Goal: Task Accomplishment & Management: Manage account settings

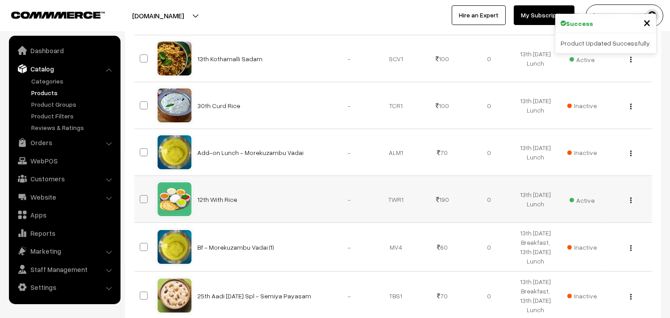
scroll to position [545, 0]
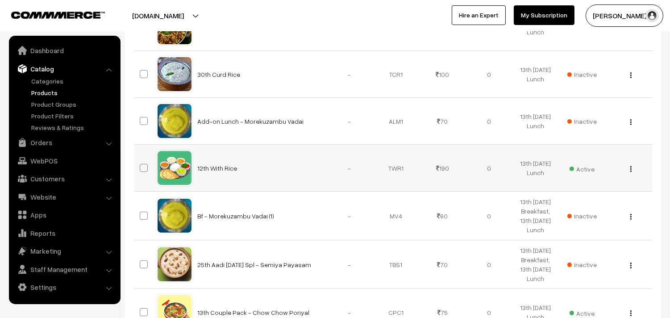
click at [630, 167] on img "button" at bounding box center [630, 169] width 1 height 6
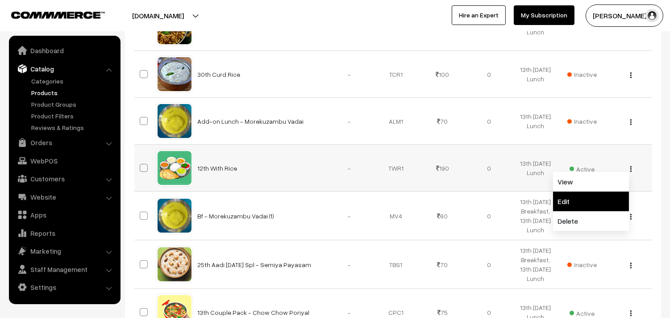
drag, startPoint x: 601, startPoint y: 202, endPoint x: 576, endPoint y: 199, distance: 24.7
click at [600, 202] on link "Edit" at bounding box center [591, 201] width 76 height 20
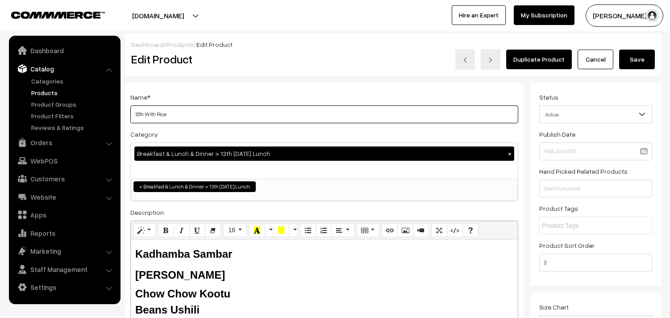
click at [217, 112] on input "12th With Rice" at bounding box center [324, 114] width 388 height 18
click at [138, 115] on input "12th With Rice" at bounding box center [324, 114] width 388 height 18
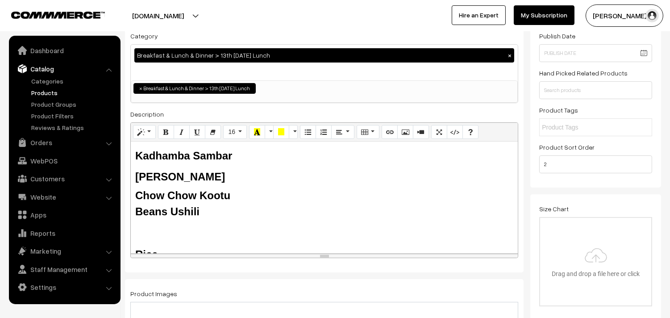
scroll to position [99, 0]
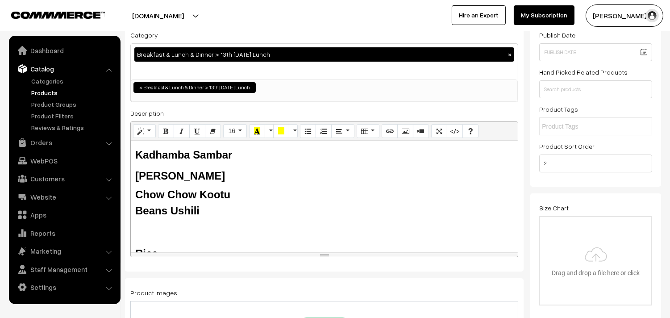
type input "13th With Rice"
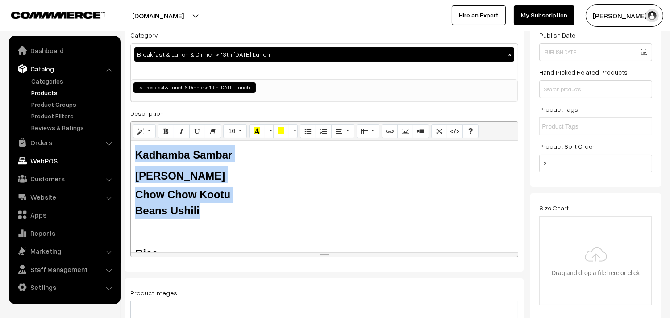
drag, startPoint x: 204, startPoint y: 211, endPoint x: 69, endPoint y: 157, distance: 145.8
paste div
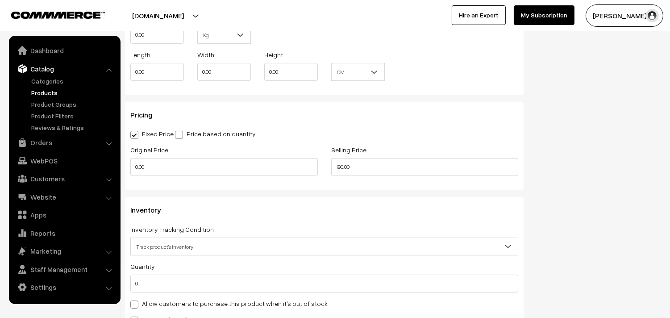
scroll to position [843, 0]
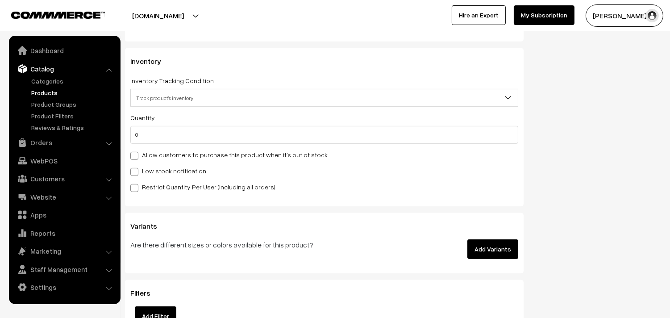
click at [157, 153] on label "Allow customers to purchase this product when it's out of stock" at bounding box center [228, 154] width 197 height 9
click at [136, 153] on input "Allow customers to purchase this product when it's out of stock" at bounding box center [133, 154] width 6 height 6
checkbox input "true"
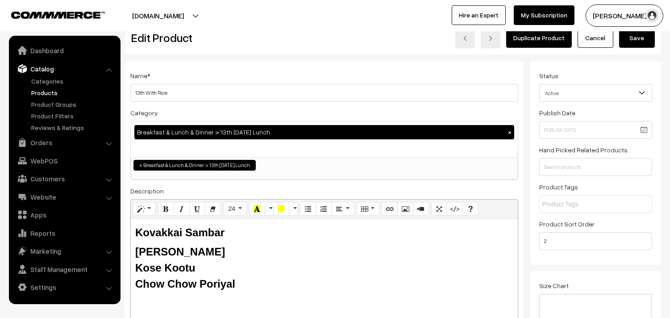
scroll to position [0, 0]
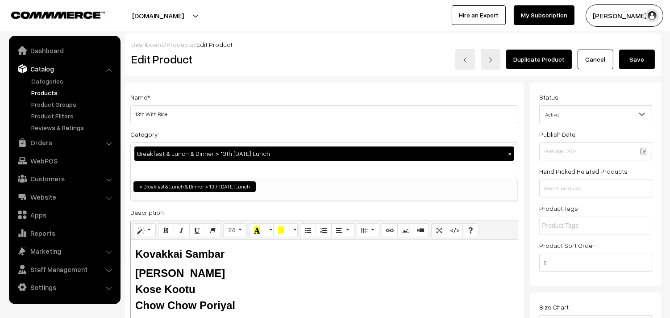
click at [632, 63] on button "Save" at bounding box center [637, 60] width 36 height 20
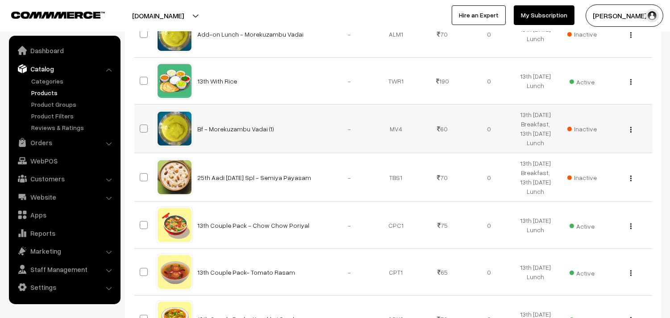
scroll to position [694, 0]
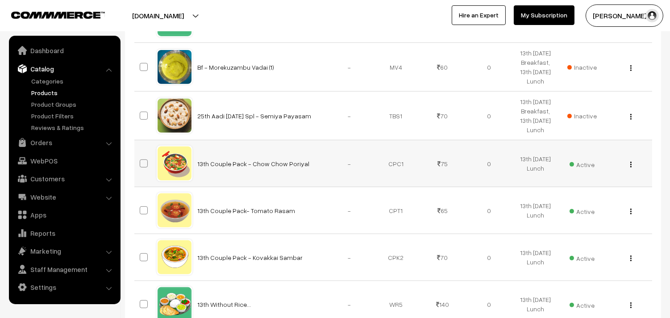
click at [144, 166] on span at bounding box center [144, 163] width 8 height 8
click at [141, 161] on input "checkbox" at bounding box center [138, 158] width 6 height 6
checkbox input "true"
click at [144, 213] on span at bounding box center [144, 210] width 8 height 8
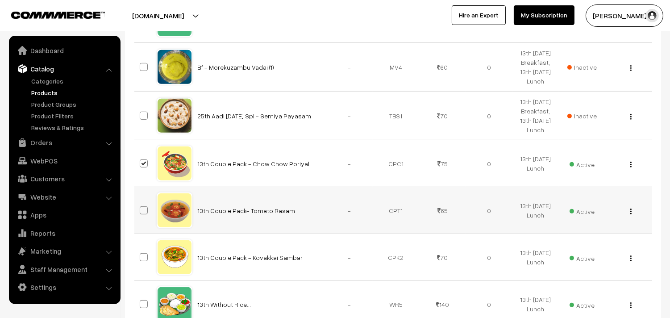
click at [141, 208] on input "checkbox" at bounding box center [138, 205] width 6 height 6
checkbox input "true"
click at [146, 259] on span at bounding box center [144, 257] width 8 height 8
click at [141, 254] on input "checkbox" at bounding box center [138, 252] width 6 height 6
checkbox input "true"
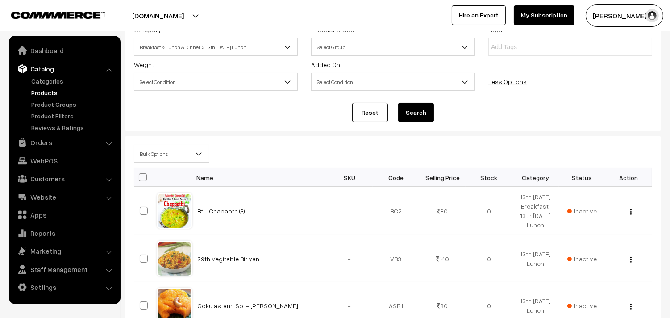
scroll to position [23, 0]
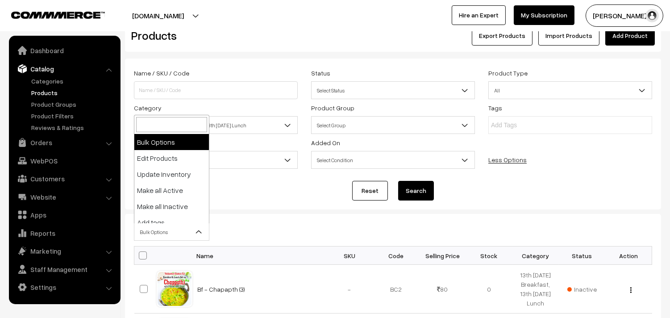
click at [177, 225] on span "Bulk Options" at bounding box center [171, 232] width 75 height 16
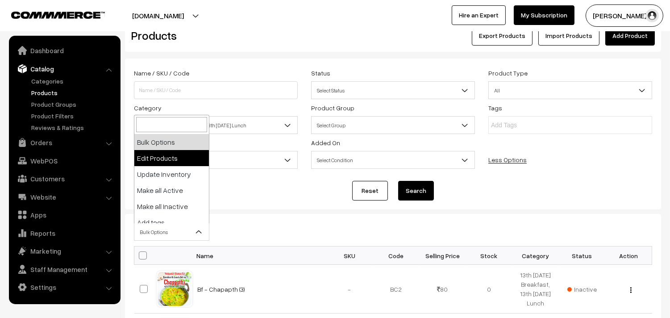
select select "editProduct"
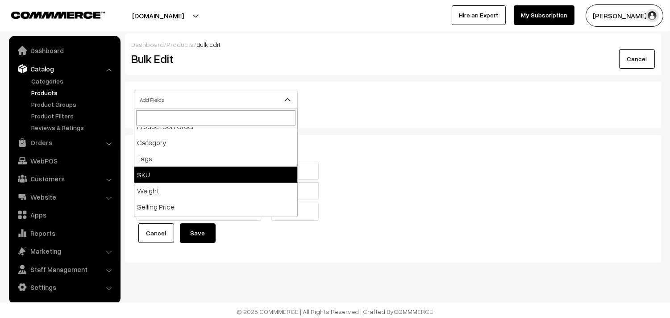
scroll to position [99, 0]
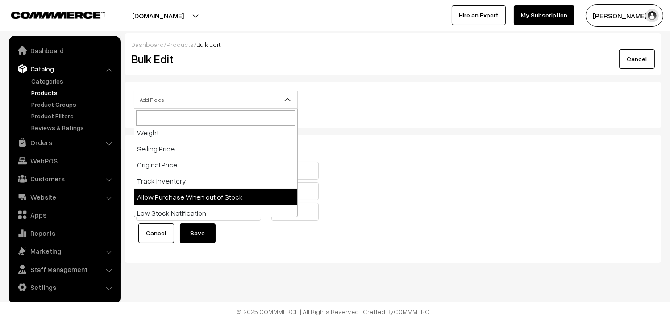
select select "allow-purchase"
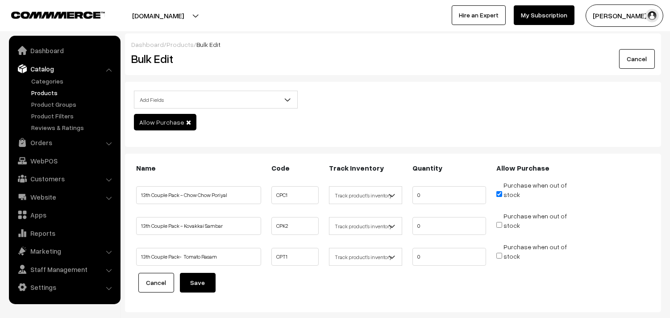
click at [498, 193] on input "Purchase when out of stock" at bounding box center [499, 194] width 6 height 6
click at [498, 194] on input "Purchase when out of stock" at bounding box center [499, 194] width 6 height 6
checkbox input "true"
click at [497, 224] on input "Purchase when out of stock" at bounding box center [499, 225] width 6 height 6
checkbox input "true"
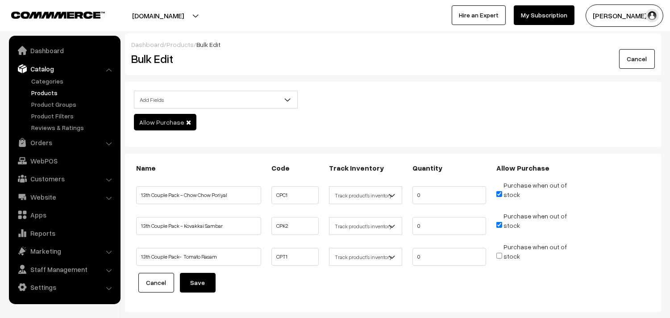
click at [500, 255] on input "Purchase when out of stock" at bounding box center [499, 256] width 6 height 6
checkbox input "true"
click at [206, 287] on button "Save" at bounding box center [198, 283] width 36 height 20
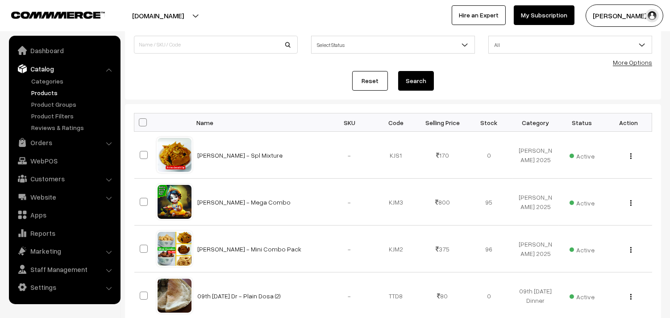
scroll to position [67, 0]
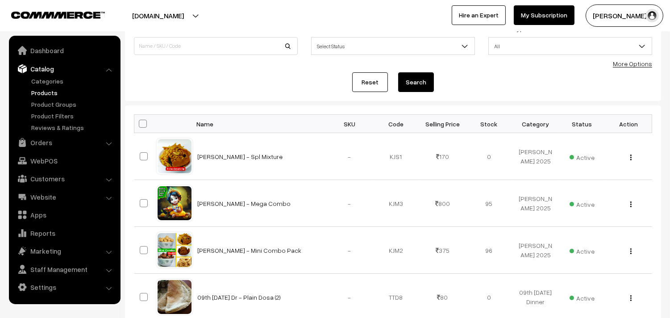
click at [639, 60] on link "More Options" at bounding box center [632, 64] width 39 height 8
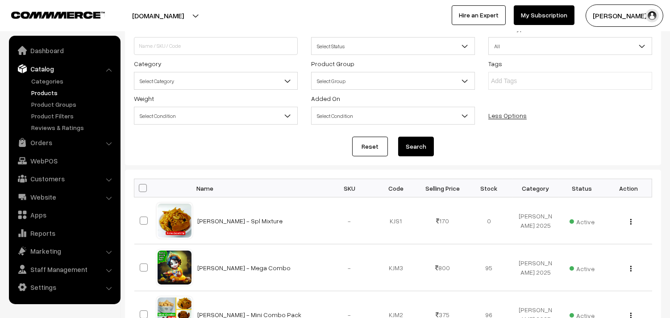
click at [175, 79] on span "Select Category" at bounding box center [215, 81] width 163 height 16
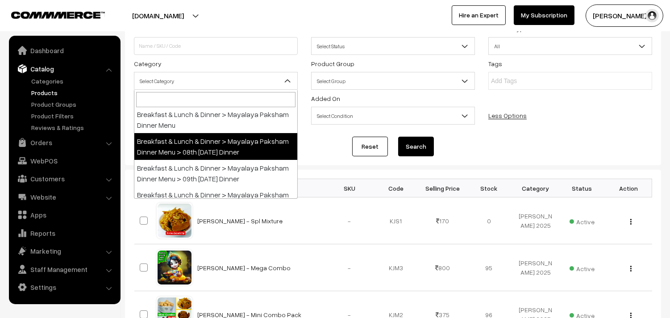
scroll to position [50, 0]
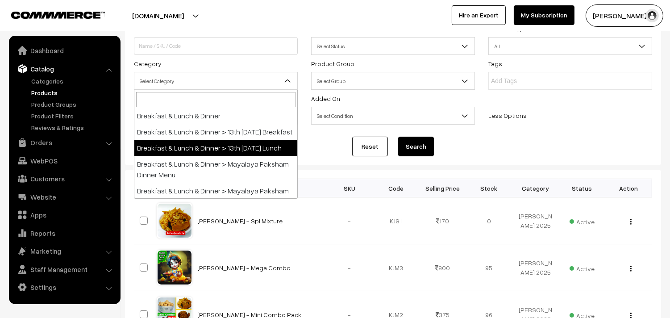
select select "95"
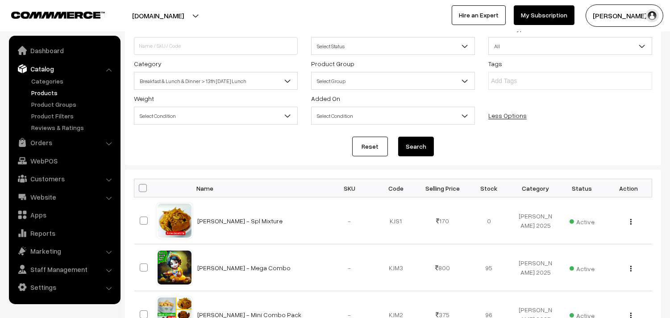
click at [395, 145] on div "Reset Search" at bounding box center [393, 147] width 518 height 20
click at [408, 146] on button "Search" at bounding box center [416, 147] width 36 height 20
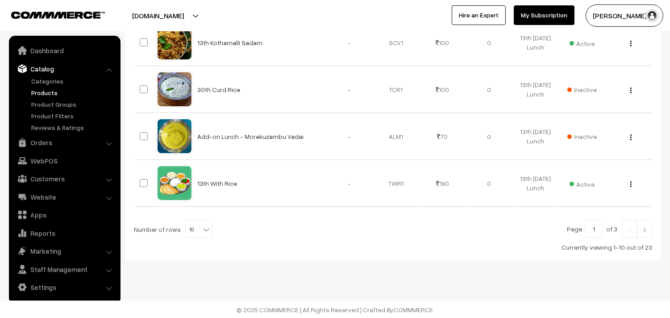
scroll to position [532, 0]
click at [202, 233] on b at bounding box center [206, 228] width 9 height 9
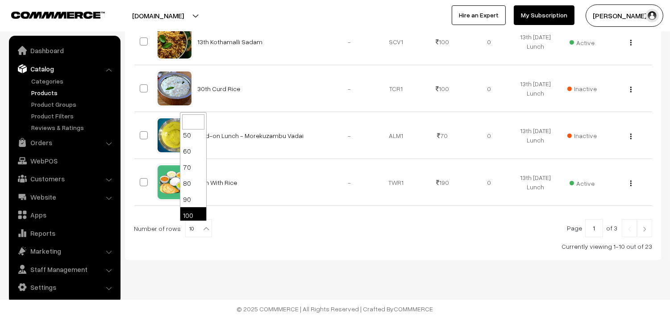
scroll to position [71, 0]
select select "100"
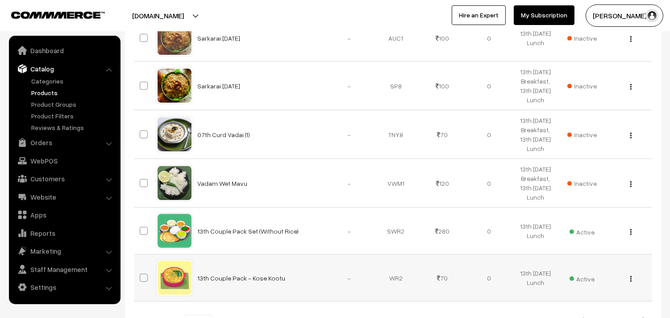
scroll to position [1128, 0]
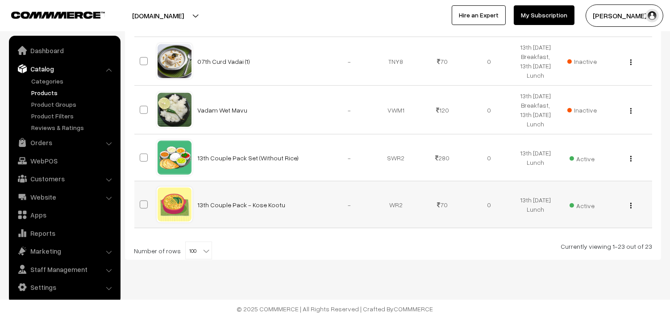
click at [631, 205] on img "button" at bounding box center [630, 206] width 1 height 6
click at [605, 229] on link "Edit" at bounding box center [591, 238] width 76 height 20
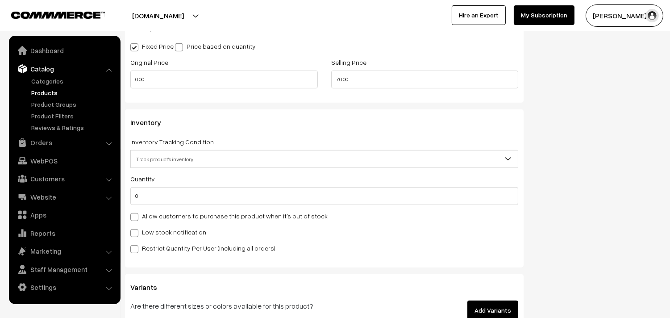
scroll to position [793, 0]
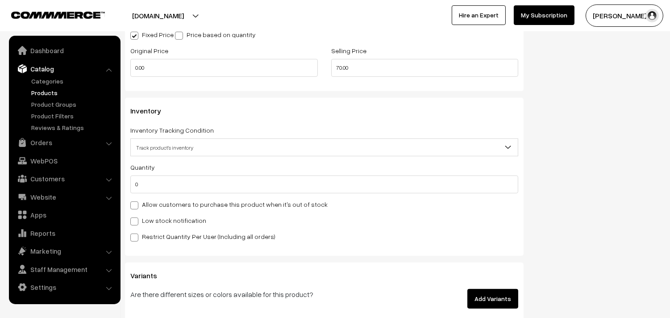
click at [166, 204] on label "Allow customers to purchase this product when it's out of stock" at bounding box center [228, 204] width 197 height 9
click at [136, 204] on input "Allow customers to purchase this product when it's out of stock" at bounding box center [133, 204] width 6 height 6
checkbox input "true"
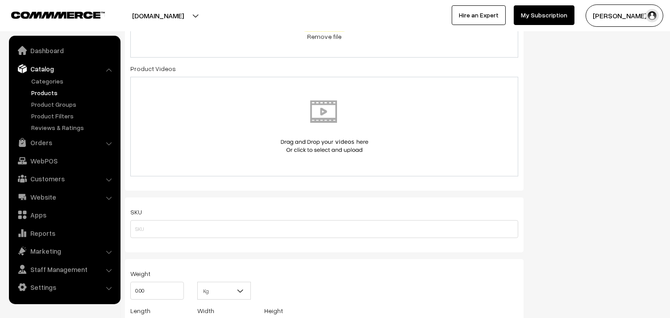
scroll to position [0, 0]
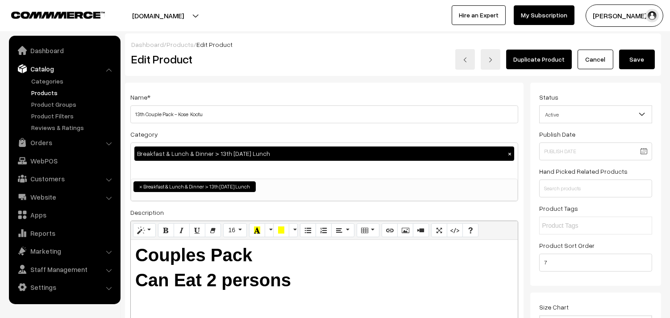
drag, startPoint x: 641, startPoint y: 64, endPoint x: 623, endPoint y: 67, distance: 19.0
click at [640, 64] on button "Save" at bounding box center [637, 60] width 36 height 20
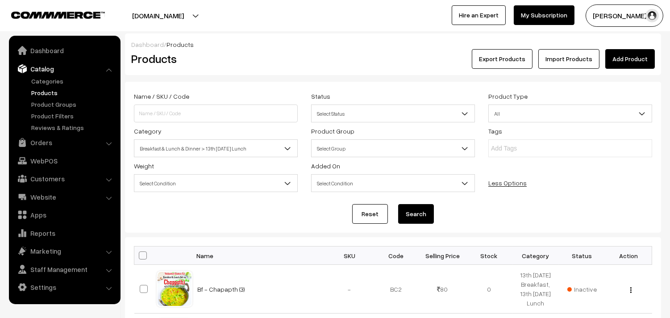
click at [40, 145] on link "Orders" at bounding box center [64, 142] width 106 height 16
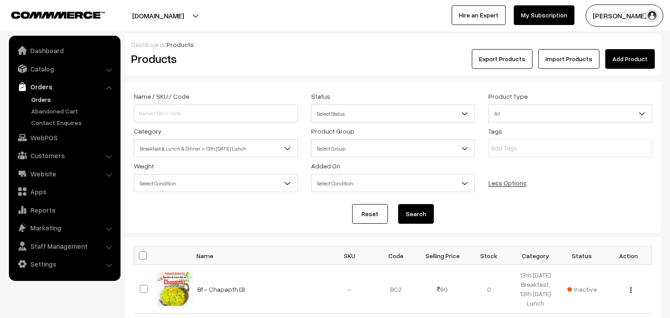
click at [50, 100] on link "Orders" at bounding box center [73, 99] width 88 height 9
